Goal: Transaction & Acquisition: Purchase product/service

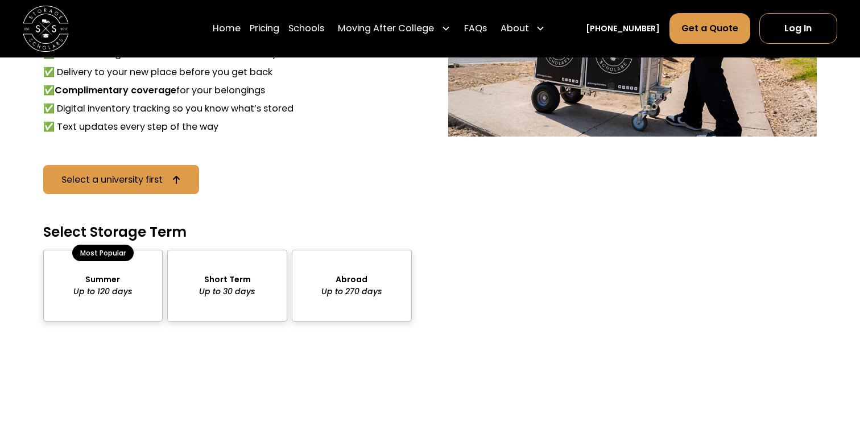
scroll to position [1044, 0]
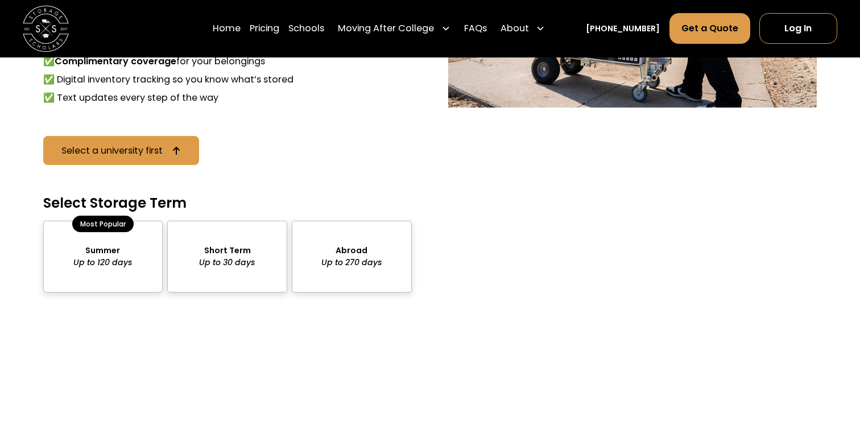
click at [217, 245] on div "package-pricing" at bounding box center [227, 257] width 120 height 72
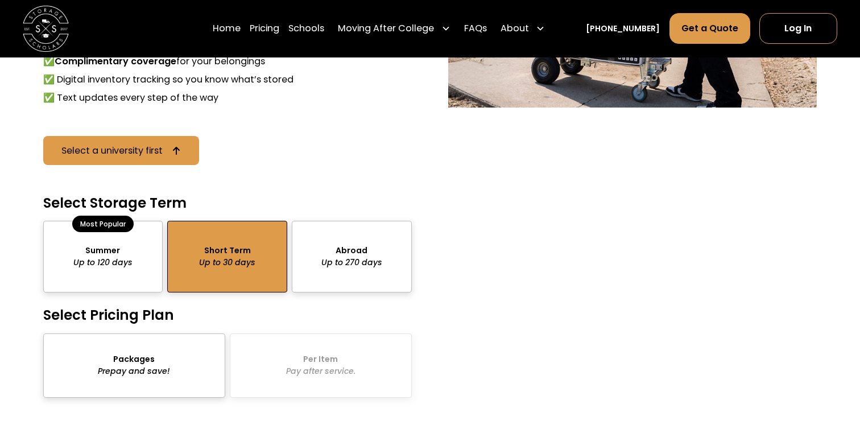
click at [137, 241] on div "package-pricing" at bounding box center [103, 257] width 120 height 72
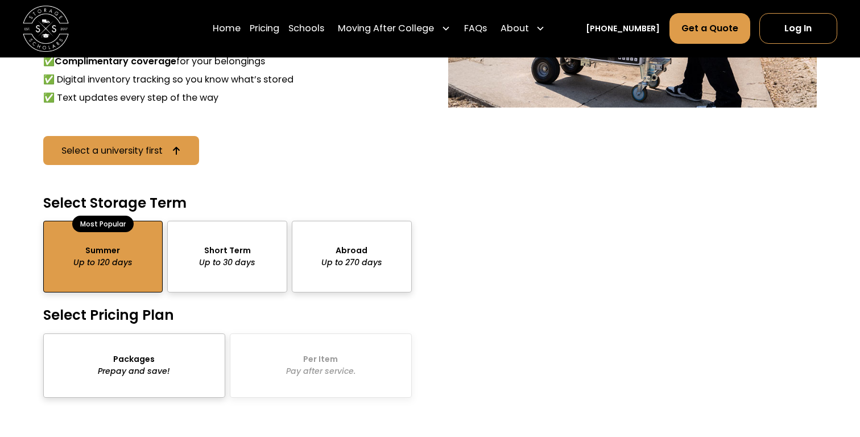
click at [180, 372] on div "package-pricing" at bounding box center [134, 365] width 182 height 64
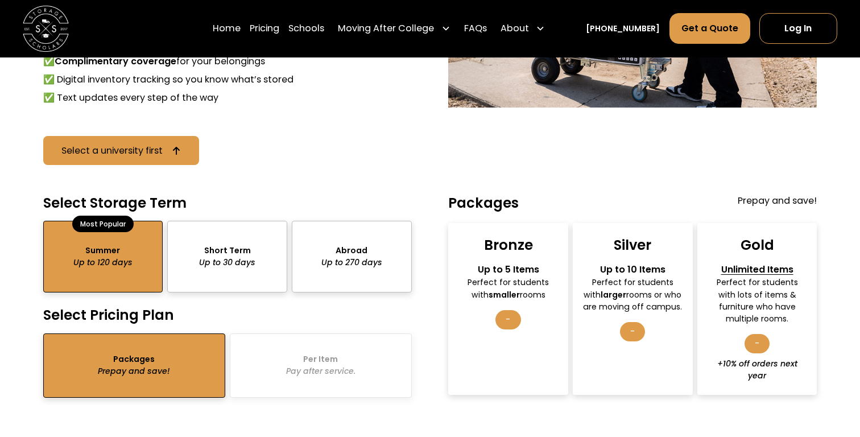
scroll to position [1066, 0]
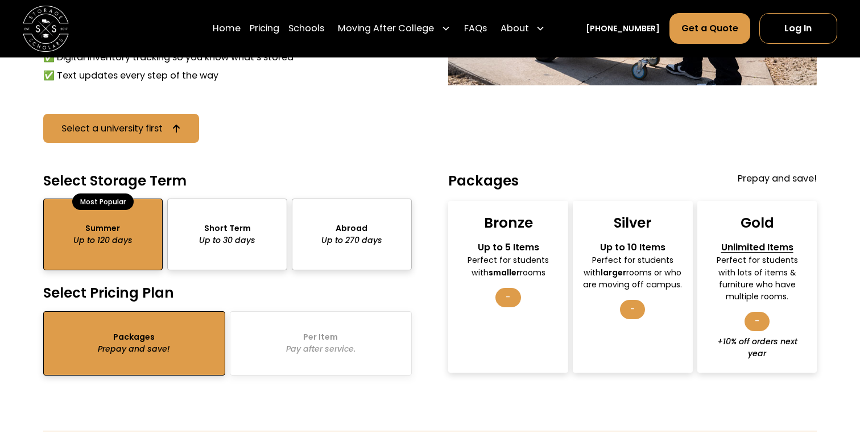
click at [544, 275] on div "Bronze Up to 5 Items Perfect for students with smaller rooms -" at bounding box center [508, 286] width 120 height 171
click at [519, 288] on div "-" at bounding box center [508, 297] width 25 height 19
click at [514, 288] on div "-" at bounding box center [508, 297] width 25 height 19
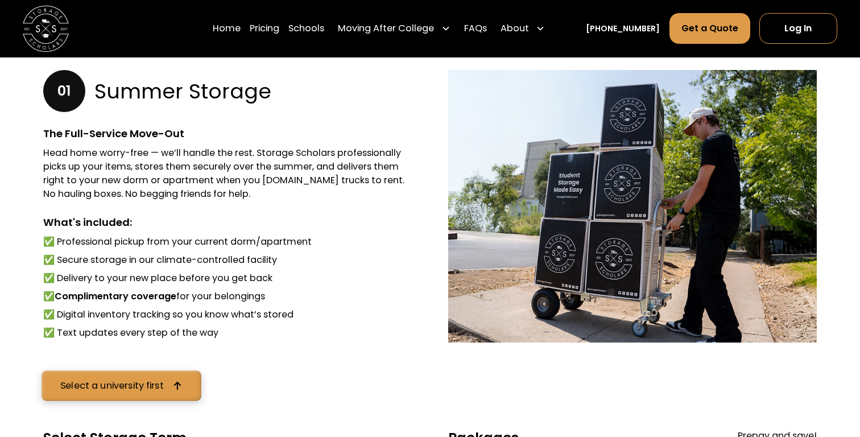
click at [187, 378] on link "Select a university first" at bounding box center [121, 385] width 159 height 30
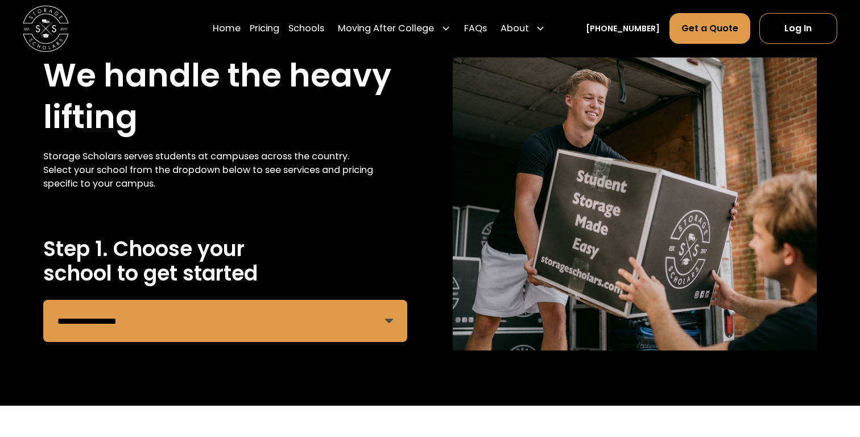
scroll to position [57, 0]
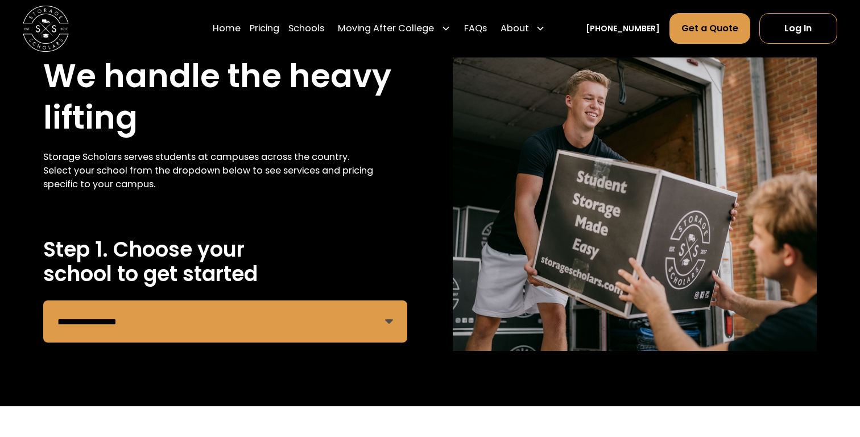
click at [222, 289] on div "**********" at bounding box center [225, 294] width 364 height 114
click at [216, 308] on select "**********" at bounding box center [225, 321] width 364 height 42
select select "**********"
click at [43, 300] on select "**********" at bounding box center [225, 321] width 364 height 42
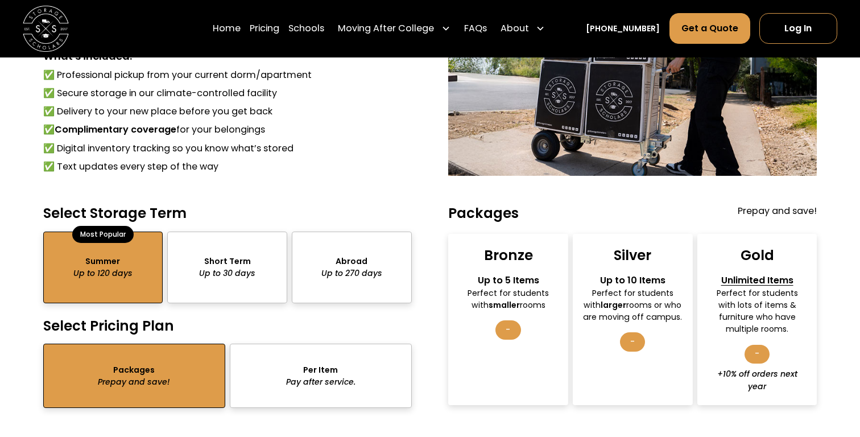
scroll to position [1001, 0]
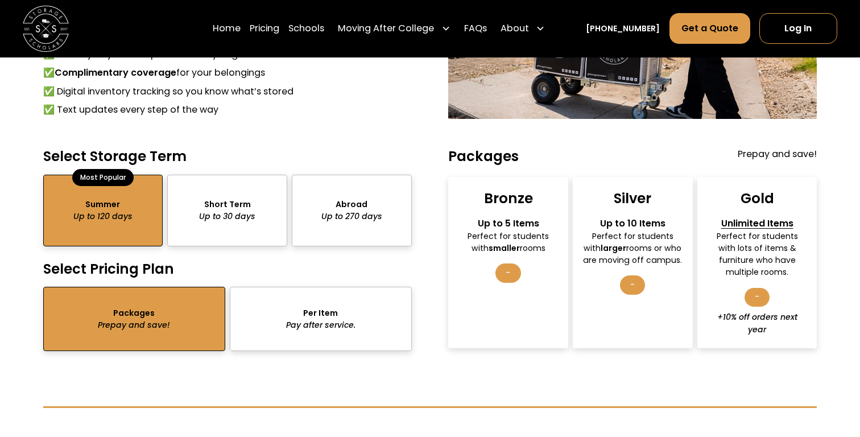
click at [197, 310] on div "package-pricing" at bounding box center [134, 319] width 182 height 64
click at [223, 240] on div "package-pricing" at bounding box center [227, 211] width 120 height 72
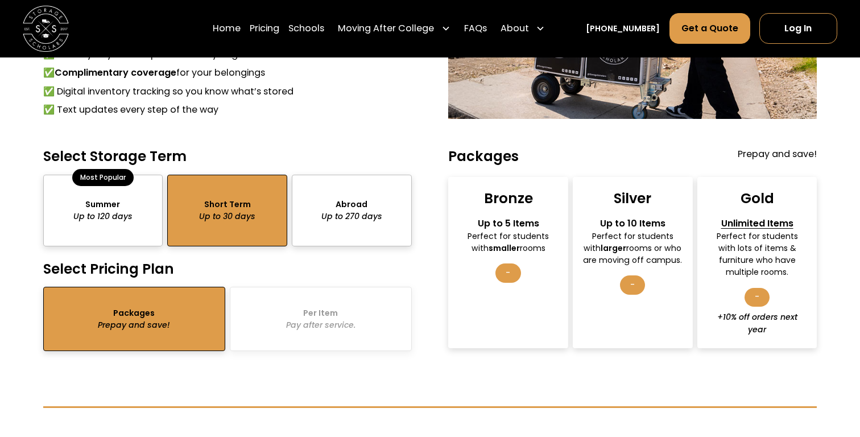
click at [133, 229] on div "package-pricing" at bounding box center [103, 211] width 120 height 72
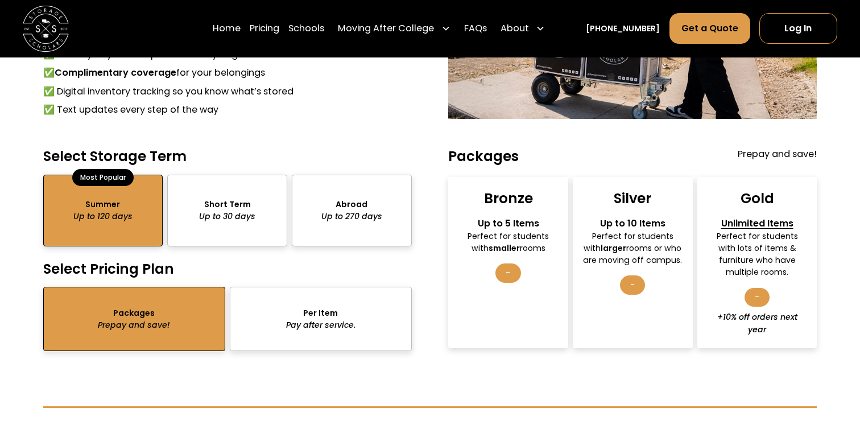
click at [130, 319] on div "package-pricing" at bounding box center [134, 319] width 182 height 64
click at [604, 200] on div "Silver Up to 10 Items Perfect for students with larger rooms or who are moving …" at bounding box center [633, 262] width 120 height 171
click at [538, 213] on div "Bronze Up to 5 Items Perfect for students with smaller rooms -" at bounding box center [508, 262] width 120 height 171
click at [514, 259] on div "Bronze Up to 5 Items Perfect for students with smaller rooms -" at bounding box center [508, 262] width 120 height 171
click at [514, 269] on div "-" at bounding box center [508, 272] width 25 height 19
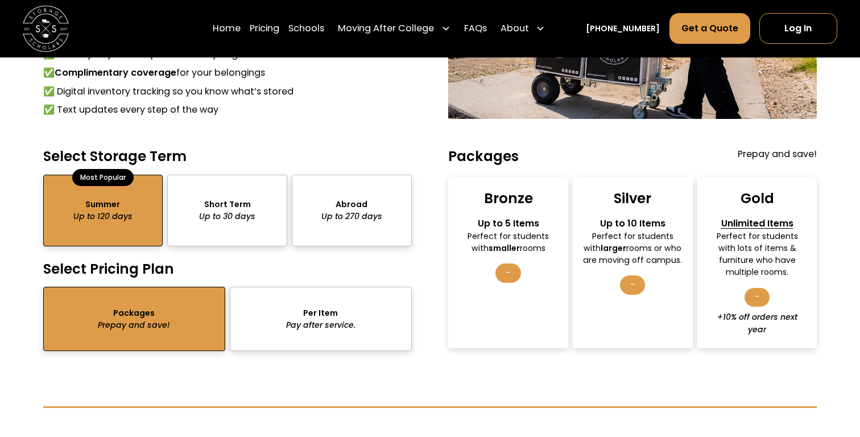
click at [514, 277] on div "-" at bounding box center [508, 272] width 25 height 19
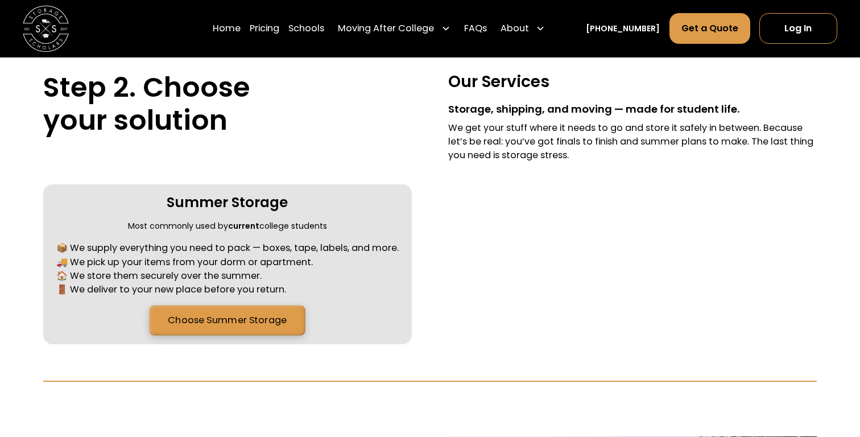
click at [299, 315] on link "Choose Summer Storage" at bounding box center [227, 321] width 156 height 30
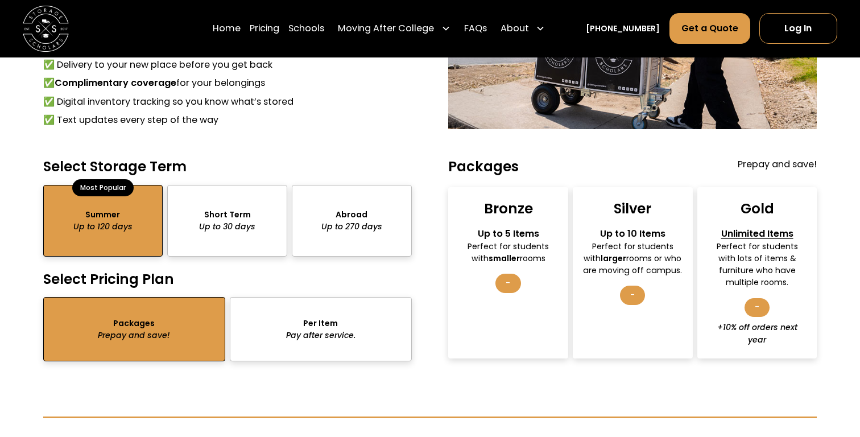
scroll to position [995, 0]
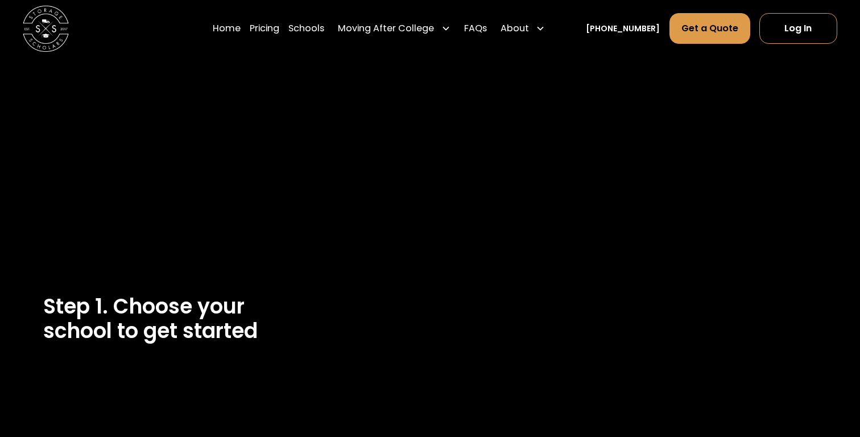
select select "**********"
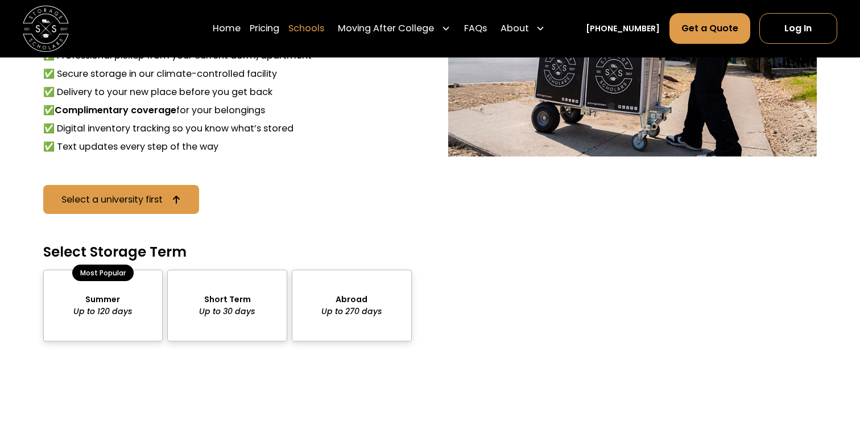
click at [321, 36] on link "Schools" at bounding box center [307, 29] width 36 height 32
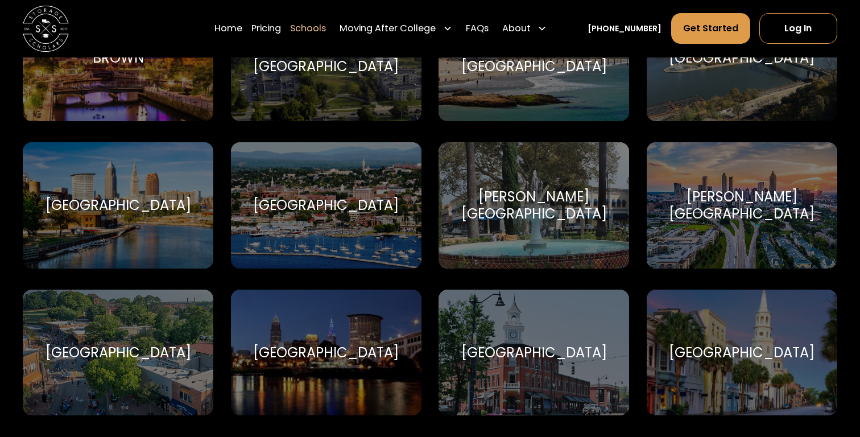
scroll to position [1031, 0]
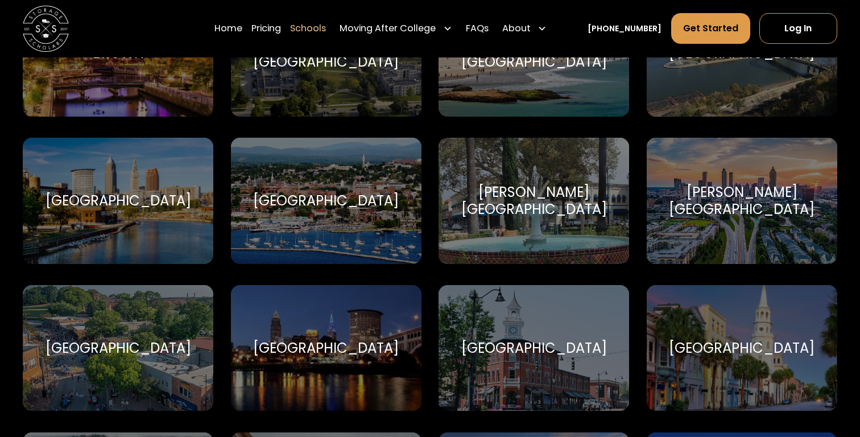
click at [90, 236] on div "[GEOGRAPHIC_DATA]" at bounding box center [118, 201] width 191 height 126
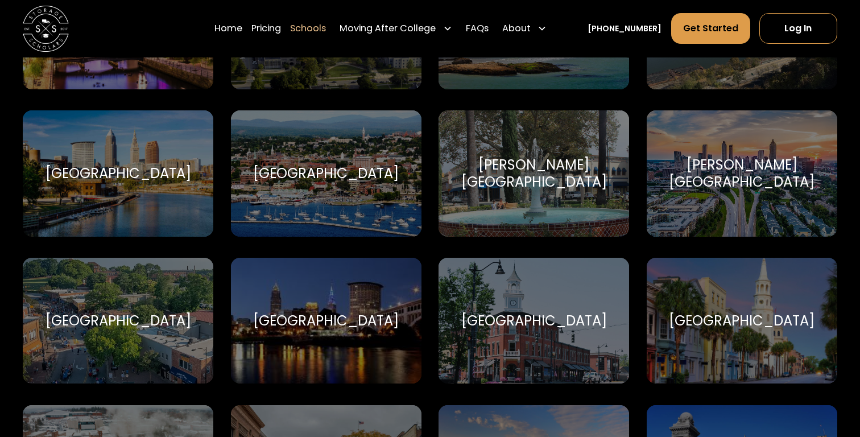
scroll to position [1059, 0]
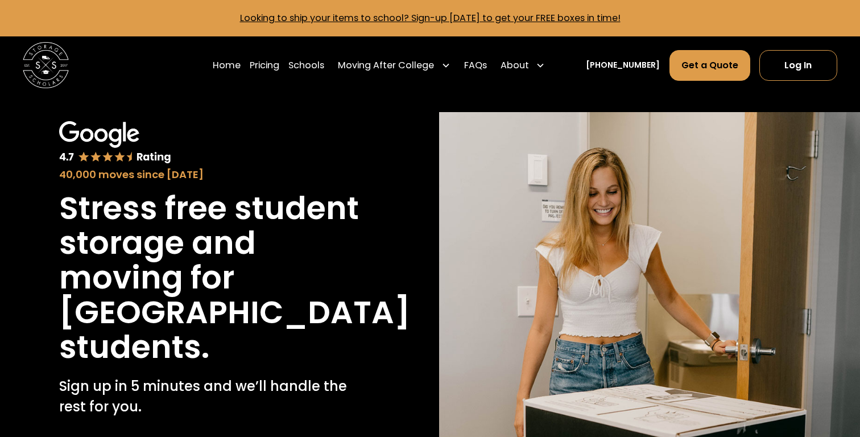
click at [134, 175] on div "40,000 moves since 2017" at bounding box center [210, 174] width 303 height 15
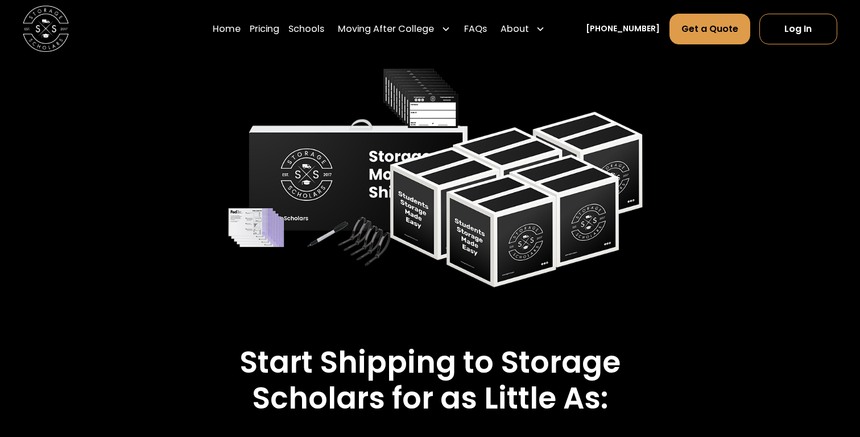
scroll to position [1873, 0]
